Goal: Information Seeking & Learning: Learn about a topic

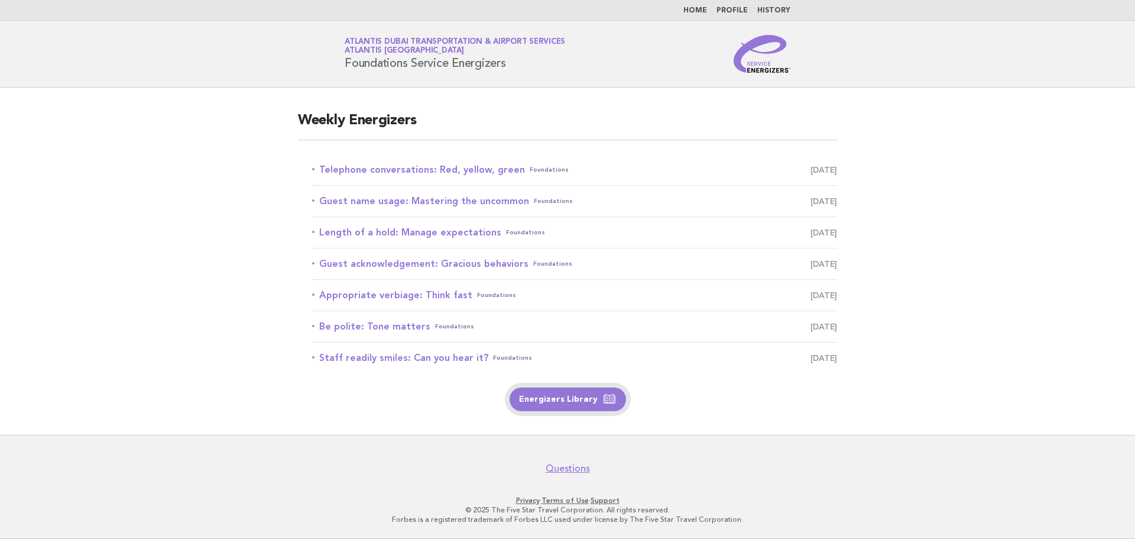
click at [574, 401] on link "Energizers Library" at bounding box center [568, 399] width 116 height 24
click at [513, 200] on link "Guest name usage: Mastering the uncommon Foundations [DATE]" at bounding box center [574, 201] width 525 height 17
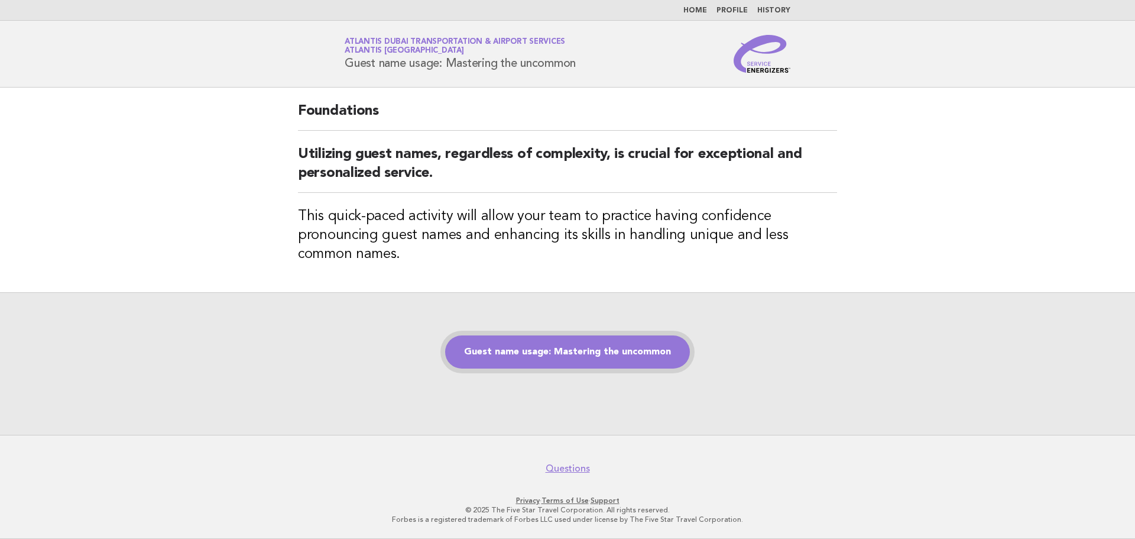
click at [534, 351] on link "Guest name usage: Mastering the uncommon" at bounding box center [567, 351] width 245 height 33
click at [490, 346] on link "Guest name usage: Mastering the uncommon" at bounding box center [567, 351] width 245 height 33
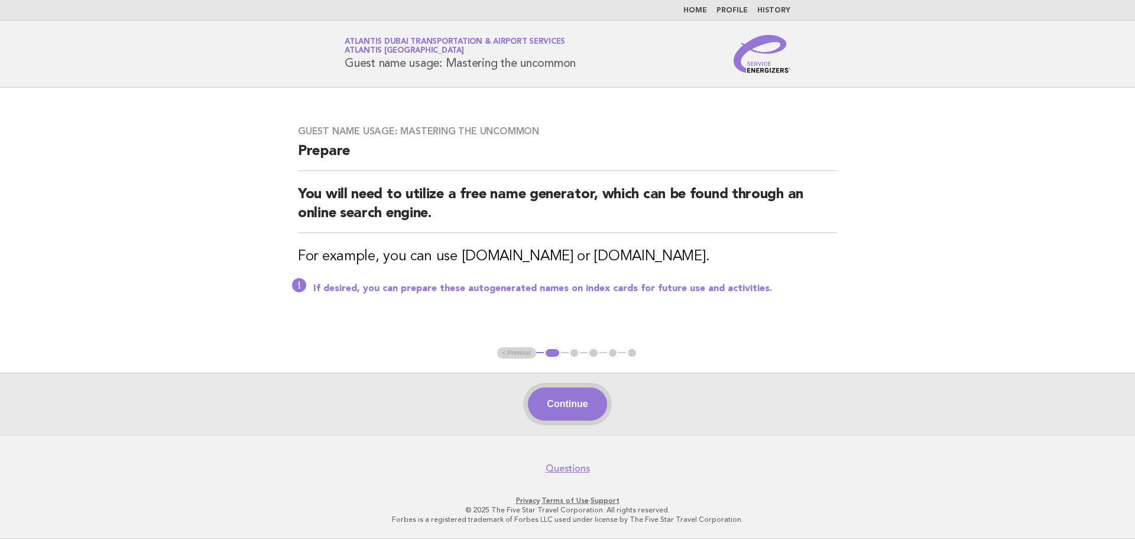
click at [570, 419] on button "Continue" at bounding box center [567, 403] width 79 height 33
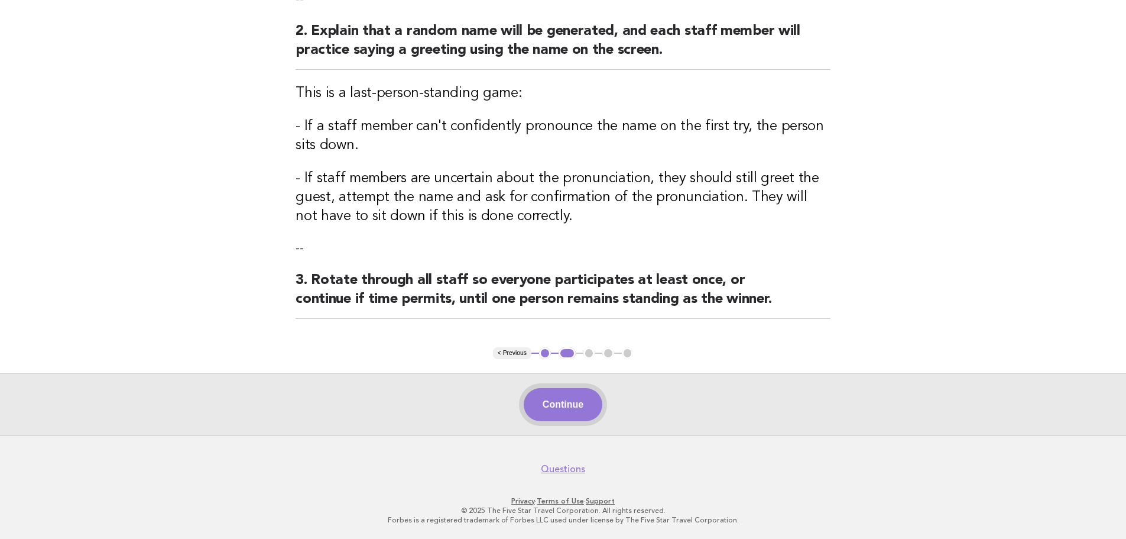
click at [561, 398] on button "Continue" at bounding box center [563, 404] width 79 height 33
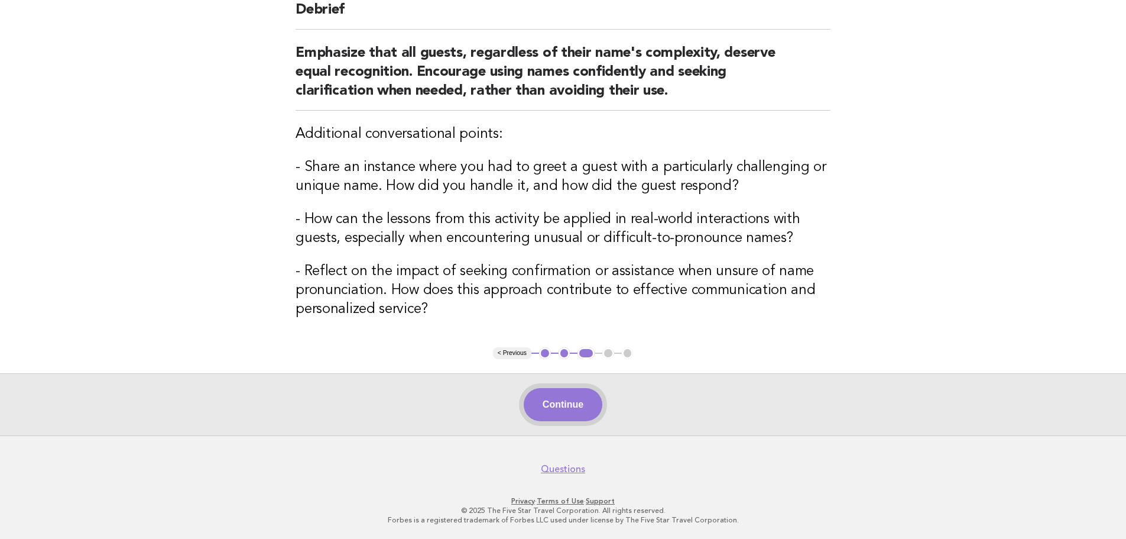
click at [540, 416] on button "Continue" at bounding box center [563, 404] width 79 height 33
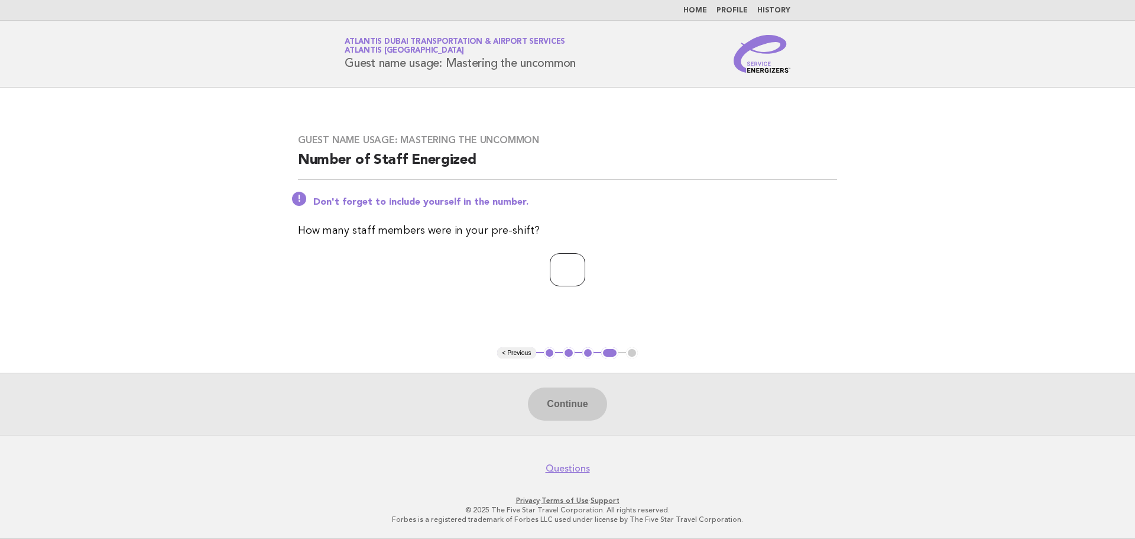
click at [556, 271] on input "number" at bounding box center [567, 269] width 35 height 33
type input "*"
click at [539, 395] on button "Continue" at bounding box center [567, 403] width 79 height 33
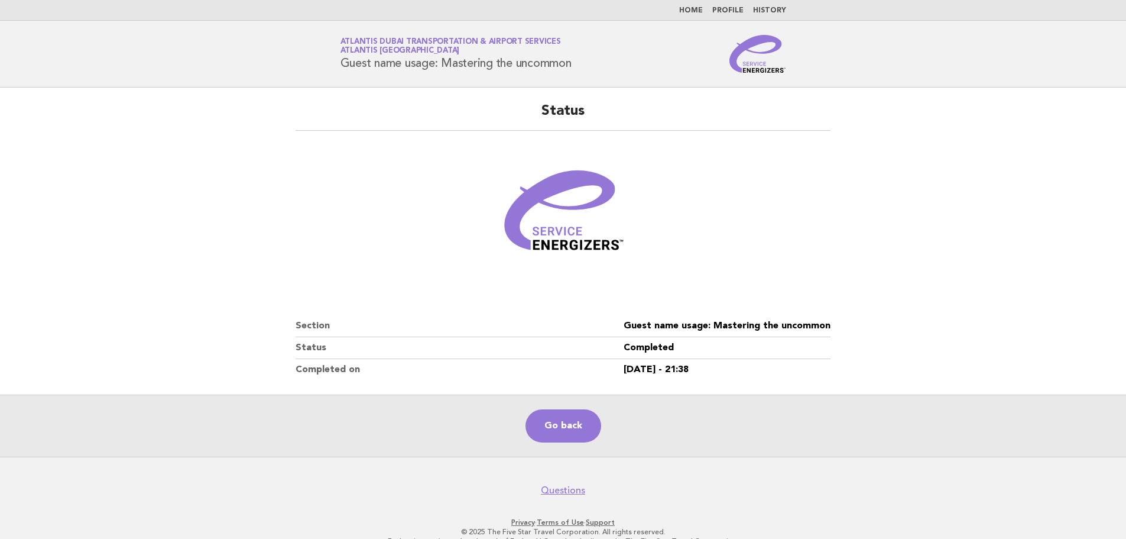
drag, startPoint x: 732, startPoint y: 370, endPoint x: 316, endPoint y: 40, distance: 531.0
click at [316, 40] on body "Home Profile History Service Energizers Atlantis Dubai Transportation & Airport…" at bounding box center [563, 280] width 1126 height 560
click at [441, 253] on figure at bounding box center [563, 216] width 535 height 142
click at [579, 425] on link "Go back" at bounding box center [564, 425] width 76 height 33
